Goal: Find specific page/section: Find specific page/section

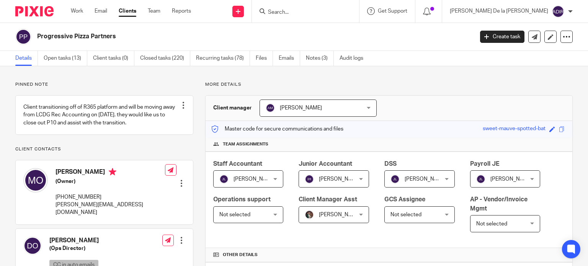
click at [349, 7] on form at bounding box center [308, 12] width 82 height 10
click at [336, 15] on input "Search" at bounding box center [301, 12] width 69 height 7
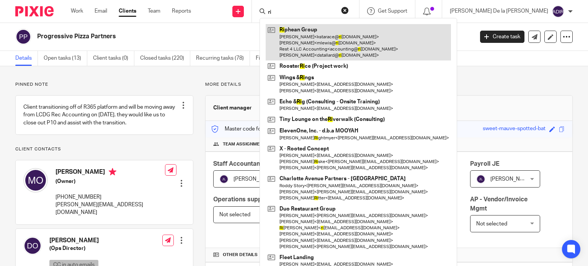
type input "ri"
click at [377, 28] on link at bounding box center [358, 42] width 185 height 36
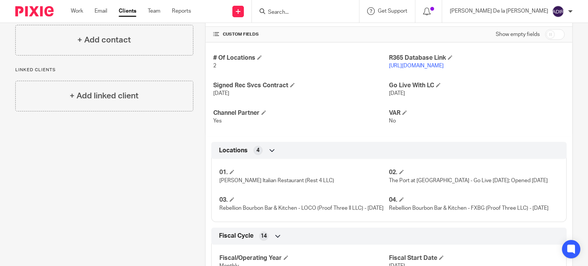
scroll to position [268, 0]
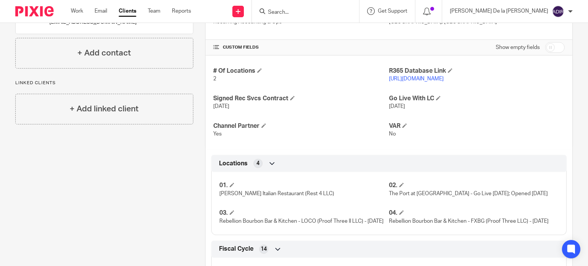
click at [427, 76] on link "https://rest4llc.restaurant365.com" at bounding box center [416, 78] width 55 height 5
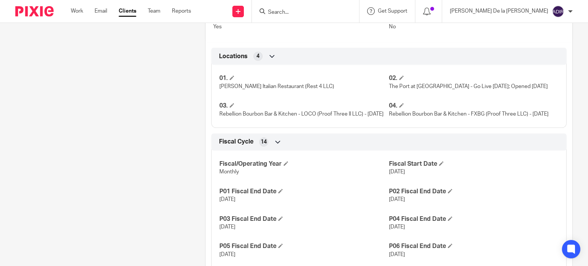
scroll to position [494, 0]
